Goal: Find specific page/section: Find specific page/section

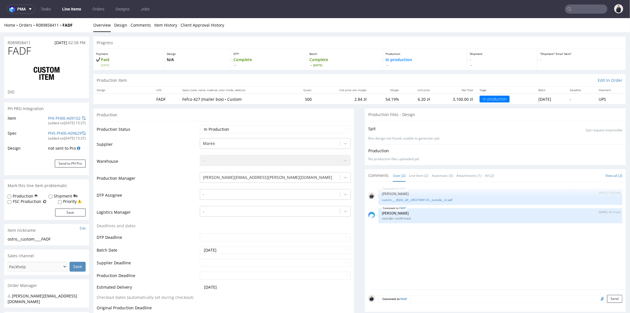
click at [578, 8] on input "text" at bounding box center [586, 9] width 42 height 9
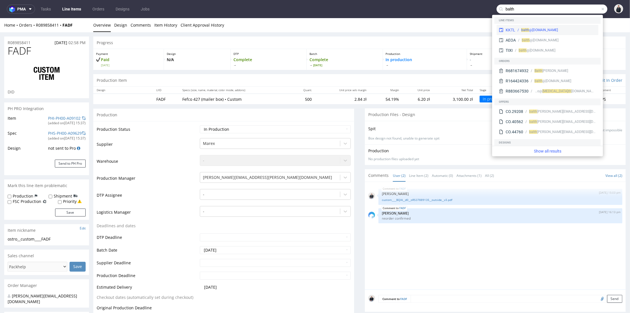
type input "balth"
click at [568, 28] on div "balth @[DOMAIN_NAME]" at bounding box center [555, 29] width 81 height 5
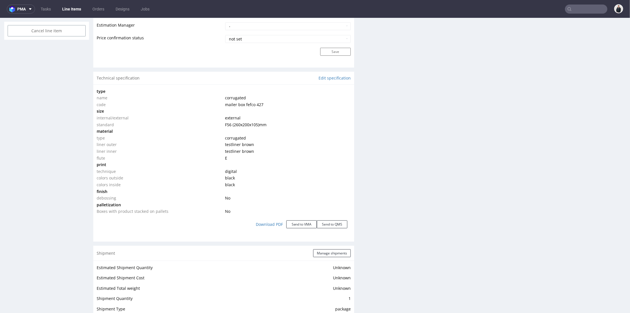
scroll to position [660, 0]
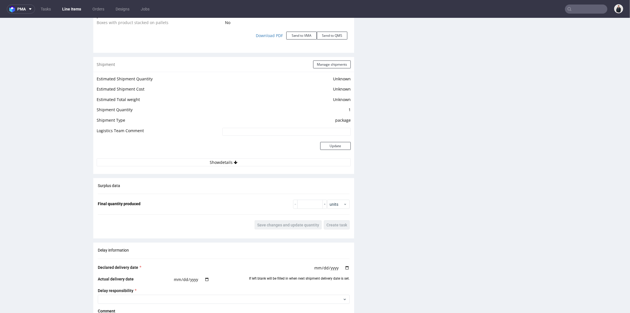
click at [268, 156] on td "Update" at bounding box center [286, 149] width 130 height 18
click at [268, 160] on button "Show details" at bounding box center [224, 162] width 254 height 8
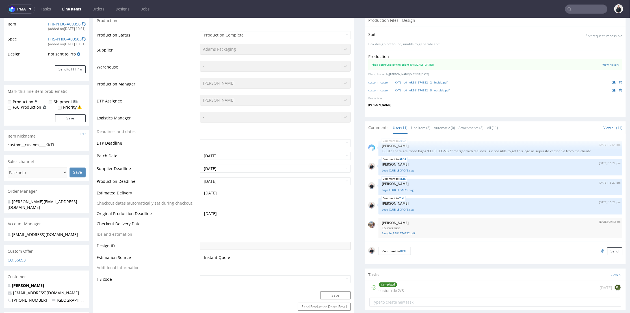
scroll to position [0, 0]
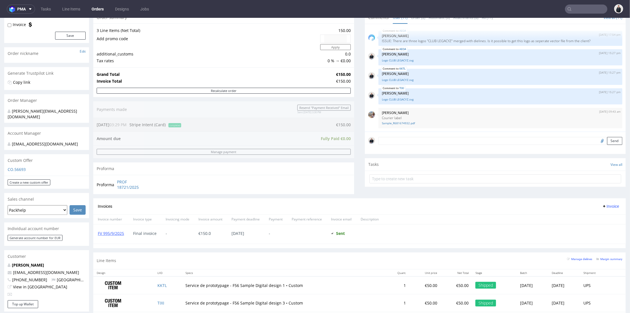
scroll to position [94, 0]
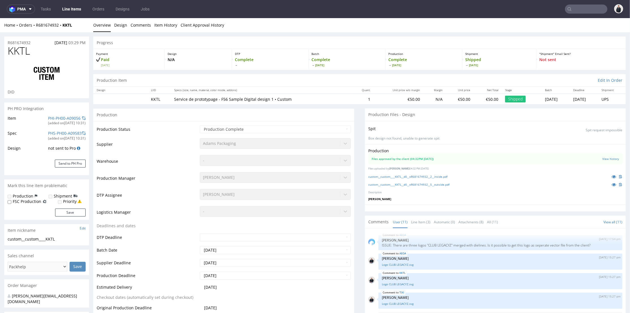
scroll to position [157, 0]
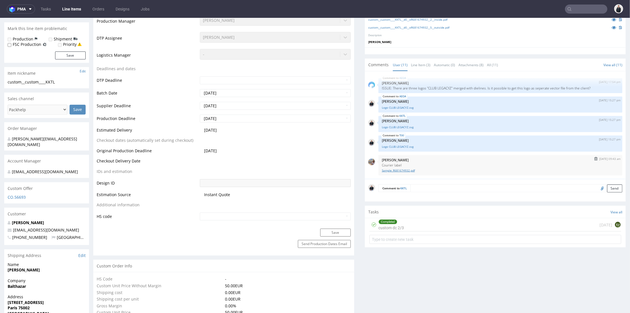
click at [401, 169] on link "Sample_R681674932.pdf" at bounding box center [500, 170] width 237 height 4
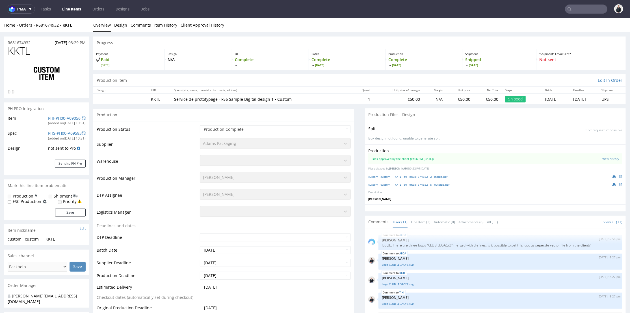
click at [23, 51] on span "KKTL" at bounding box center [19, 50] width 22 height 11
drag, startPoint x: 33, startPoint y: 42, endPoint x: 8, endPoint y: 41, distance: 25.5
click at [7, 42] on div "R681674932 [DATE] 03:29 PM" at bounding box center [46, 40] width 85 height 9
copy p "R681674932"
